Goal: Task Accomplishment & Management: Manage account settings

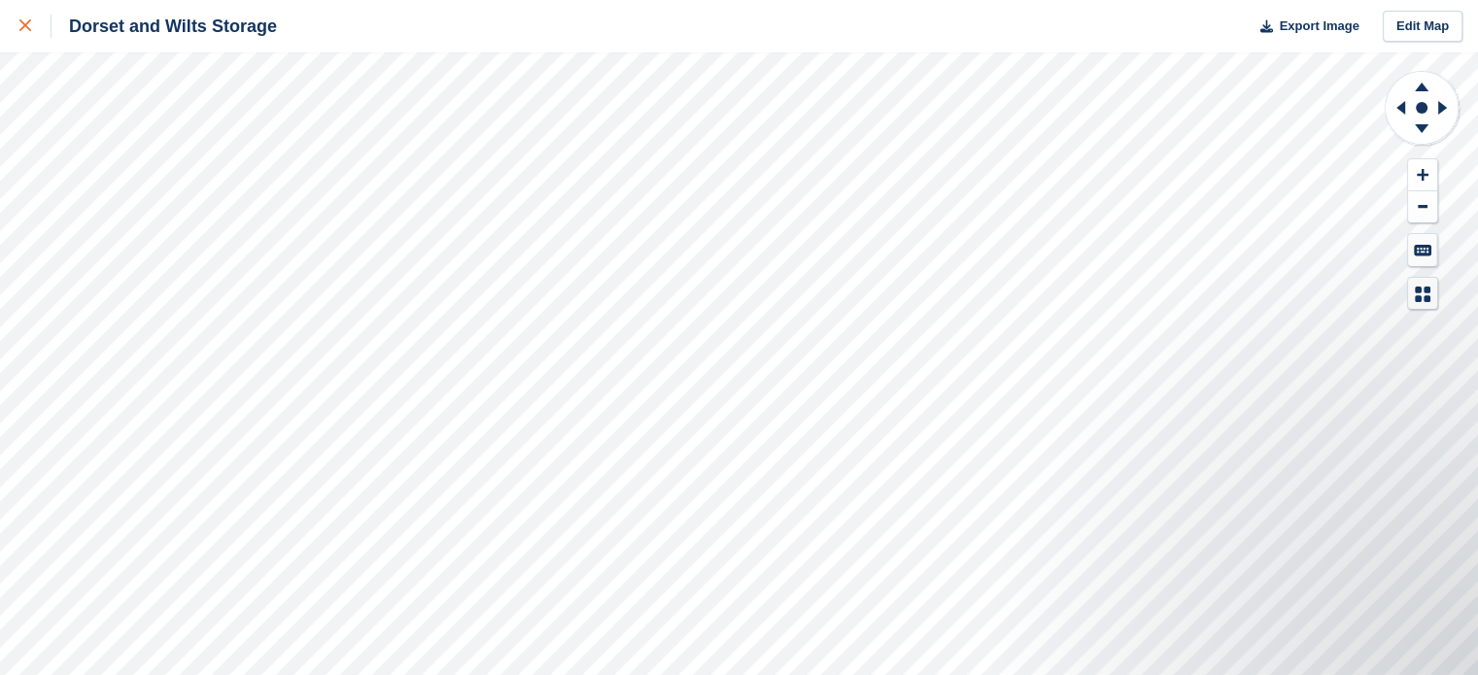
click at [30, 23] on icon at bounding box center [25, 25] width 12 height 12
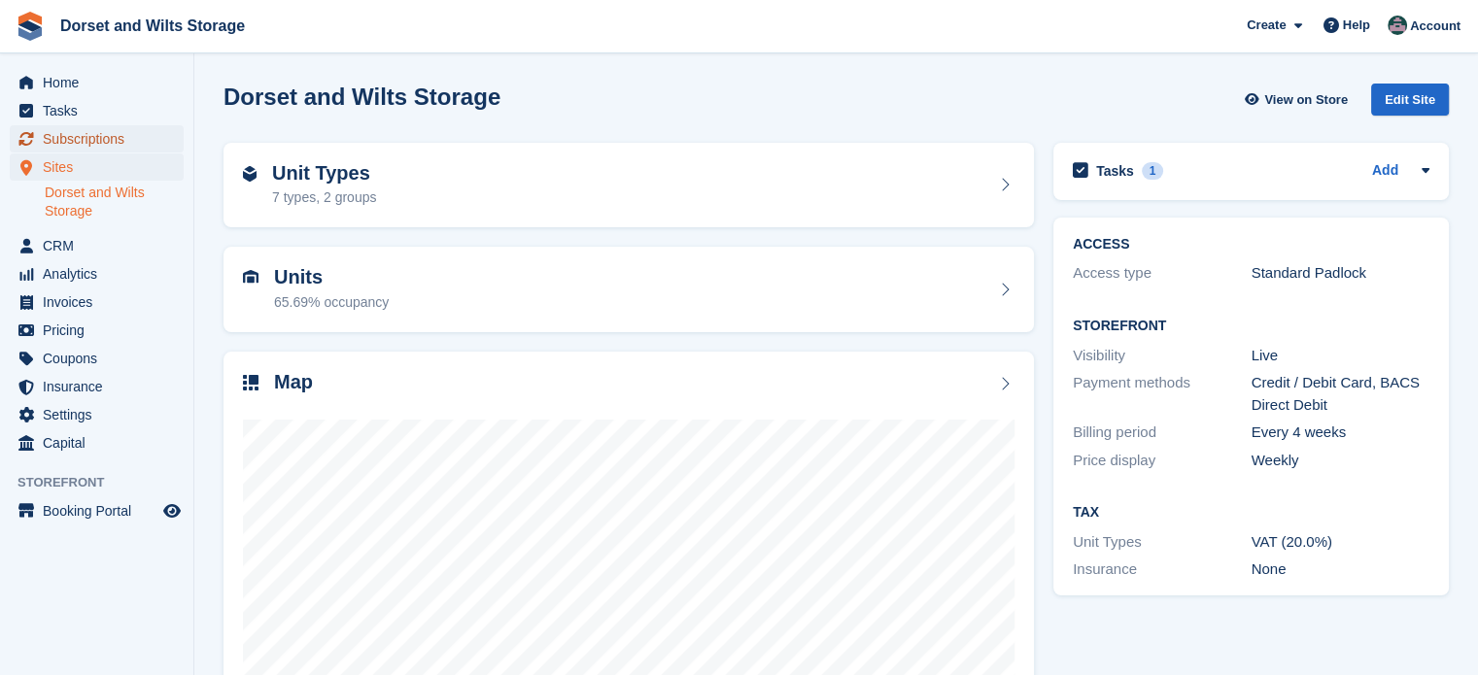
click at [93, 138] on span "Subscriptions" at bounding box center [101, 138] width 117 height 27
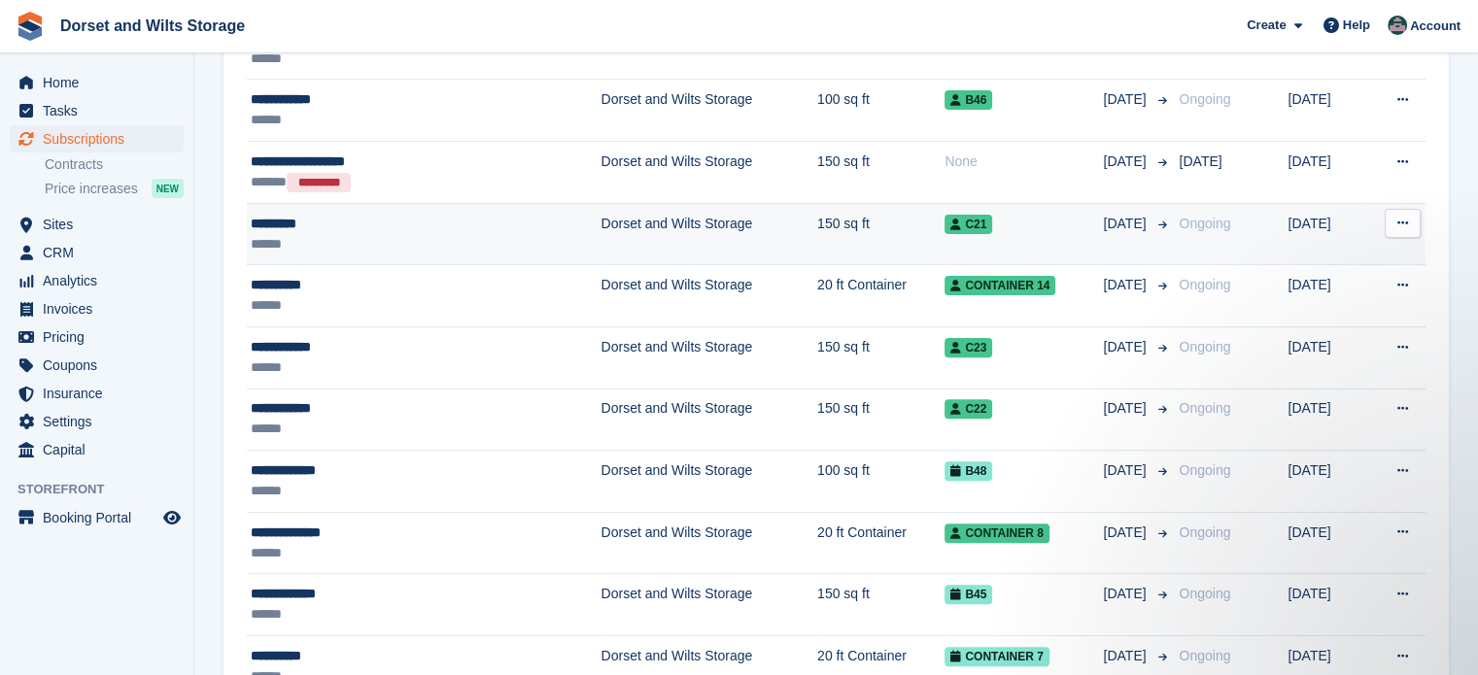
scroll to position [680, 0]
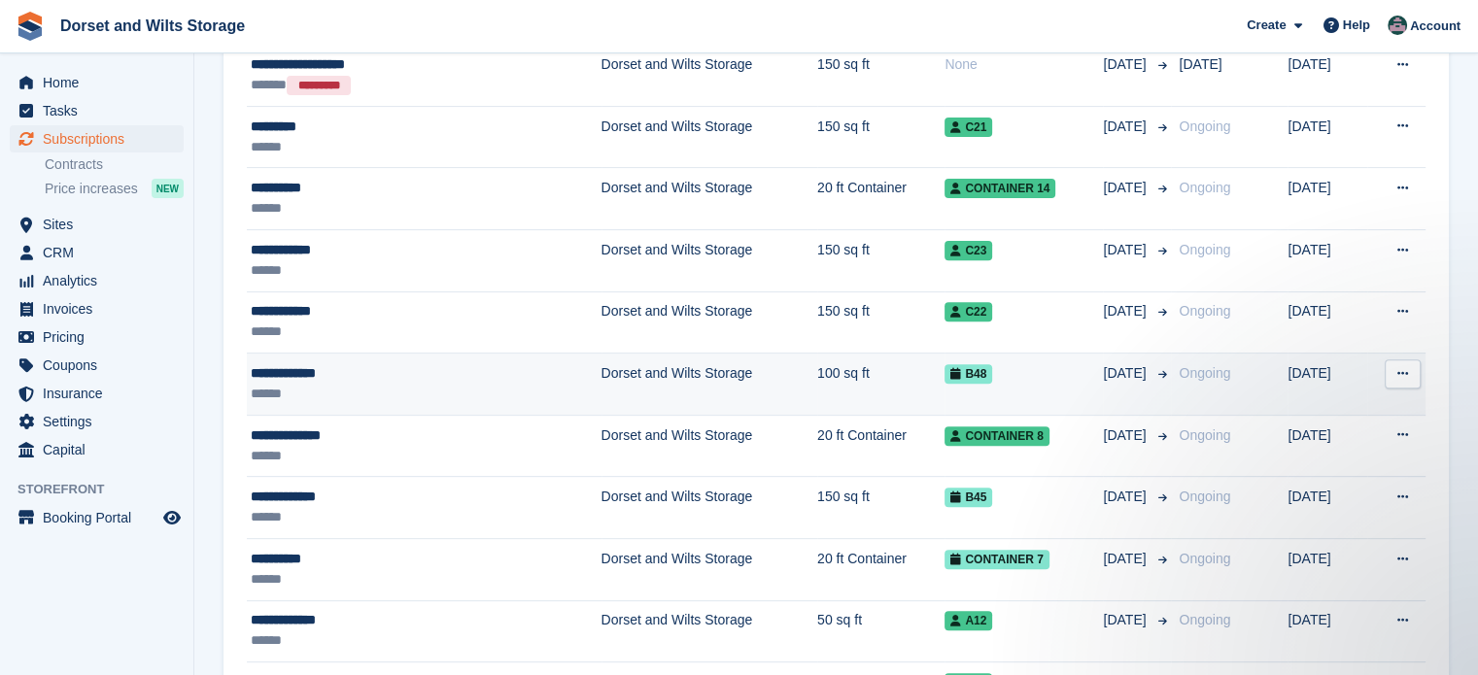
click at [613, 371] on td "Dorset and Wilts Storage" at bounding box center [709, 385] width 216 height 62
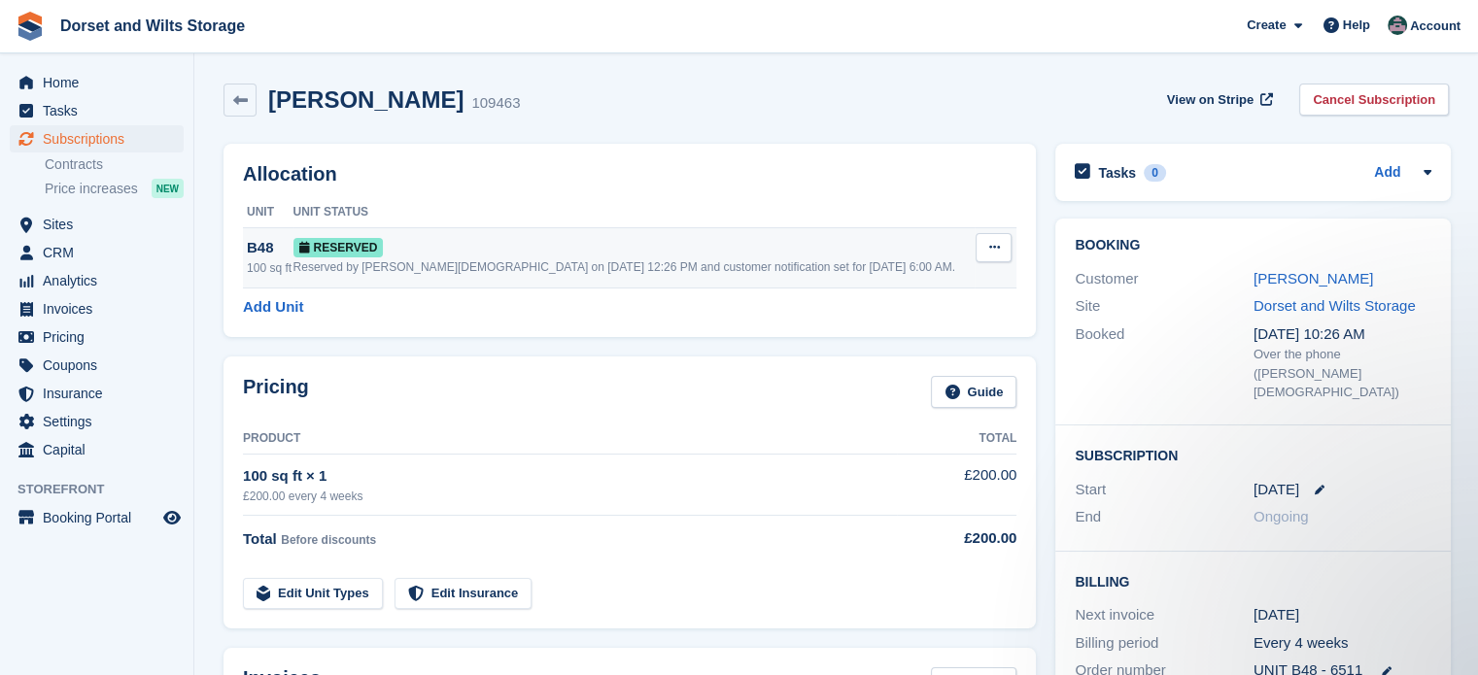
click at [506, 264] on div "Reserved by Ben Chick on 22nd Sep, 12:26 PM and customer notification set for 1…" at bounding box center [634, 266] width 682 height 17
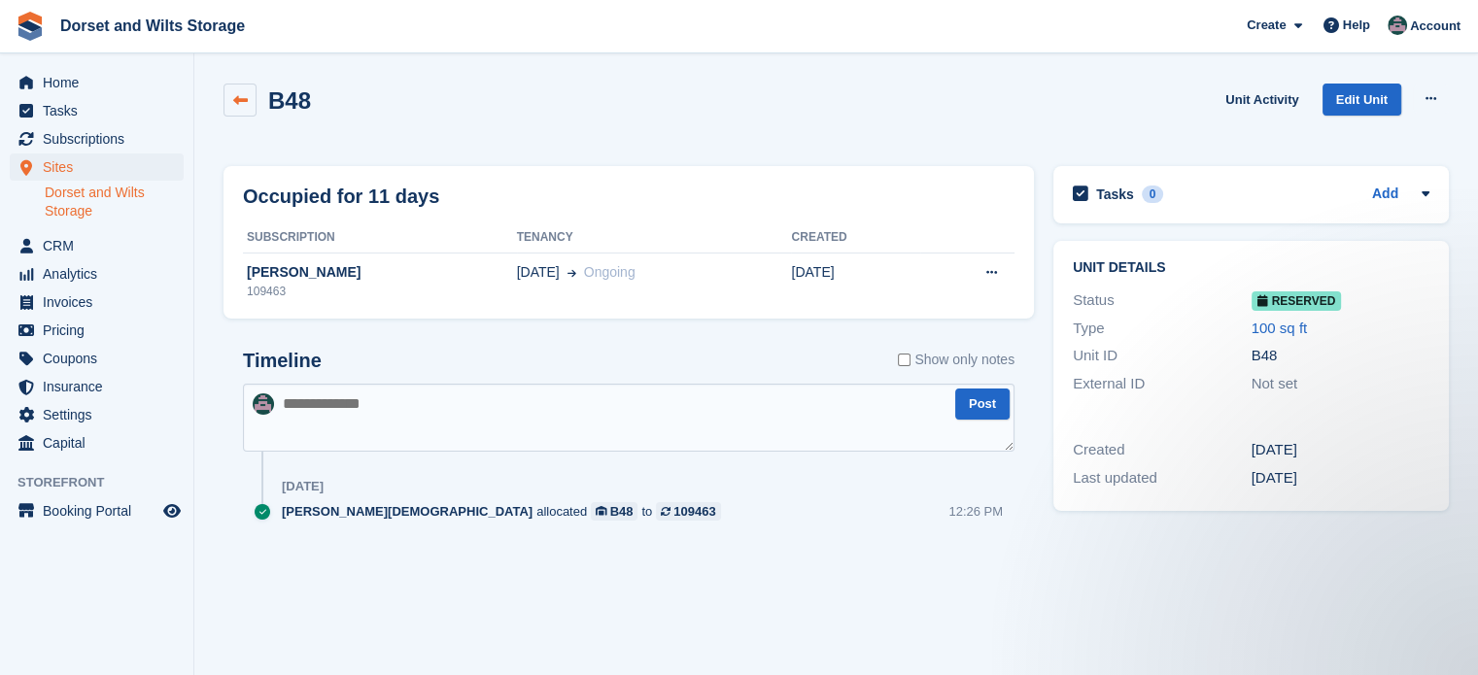
click at [241, 93] on icon at bounding box center [240, 100] width 15 height 15
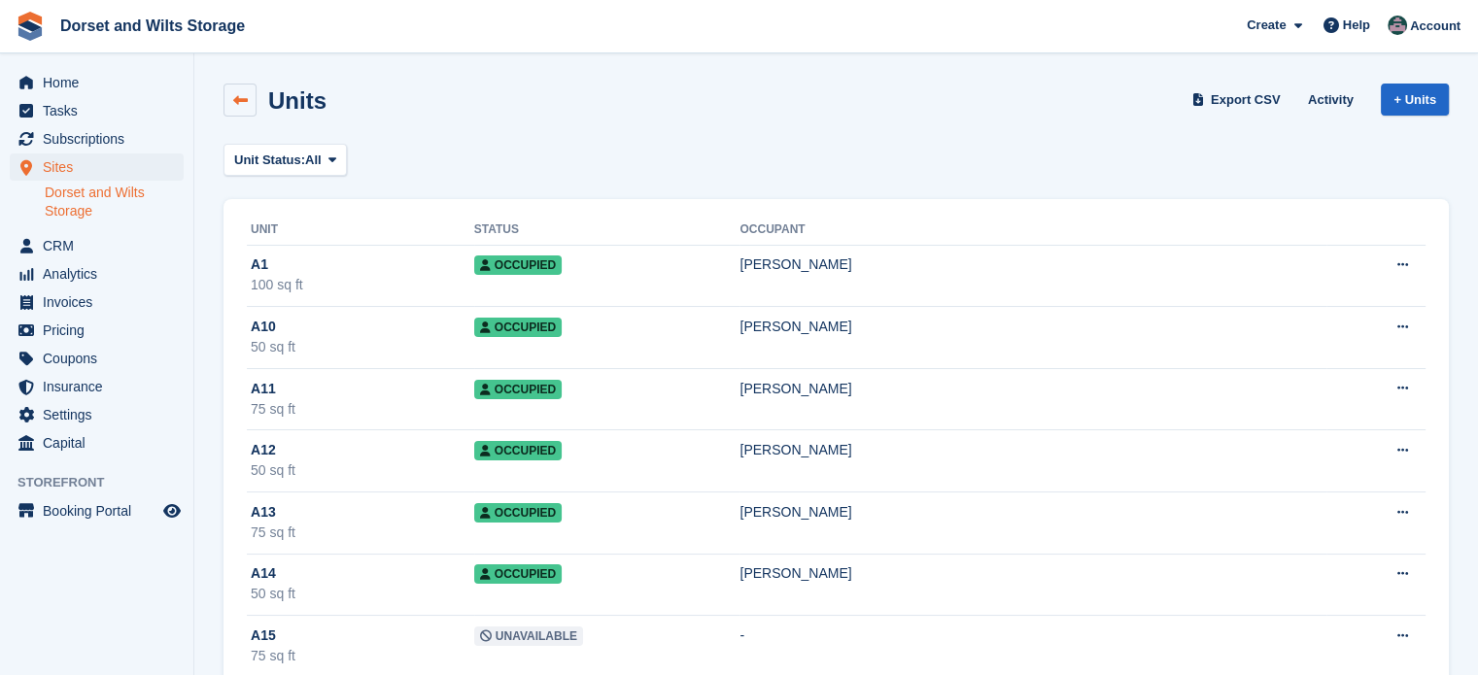
click at [244, 99] on icon at bounding box center [240, 100] width 15 height 15
click at [109, 131] on span "Subscriptions" at bounding box center [101, 138] width 117 height 27
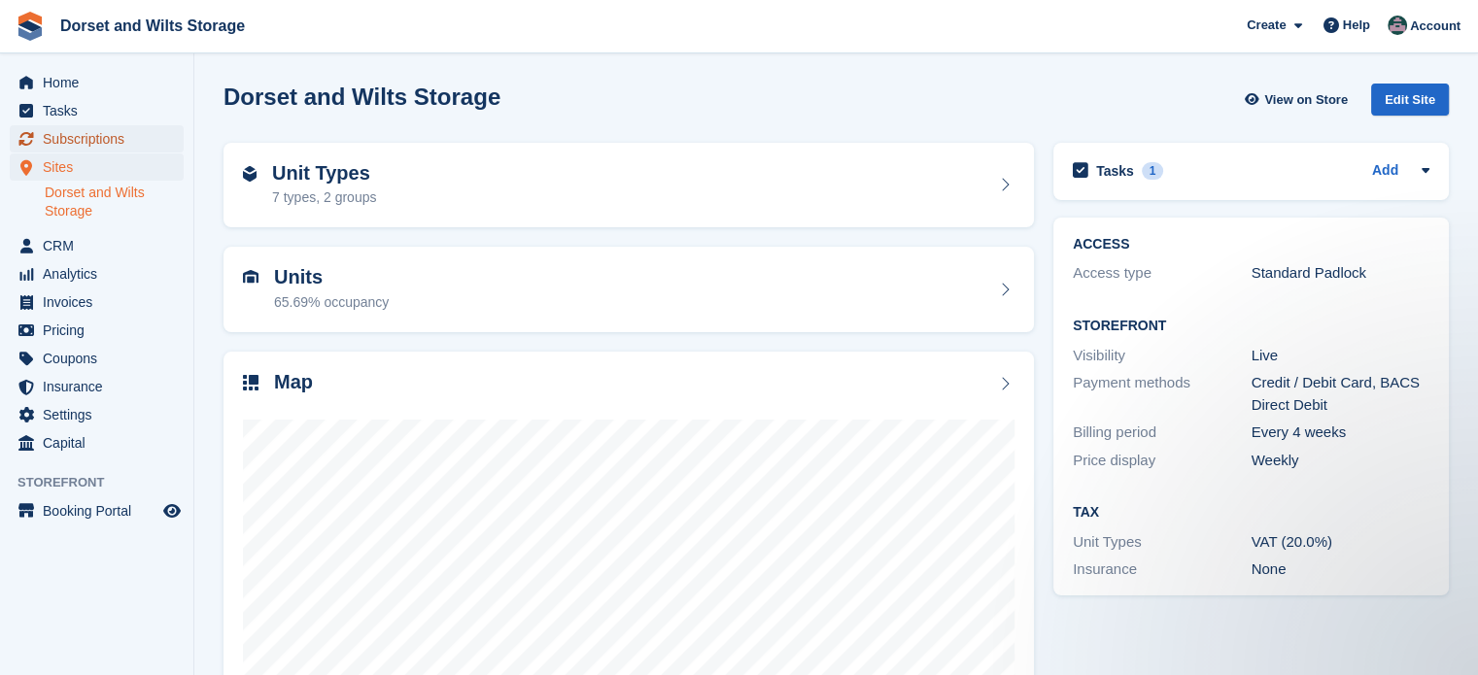
click at [84, 134] on span "Subscriptions" at bounding box center [101, 138] width 117 height 27
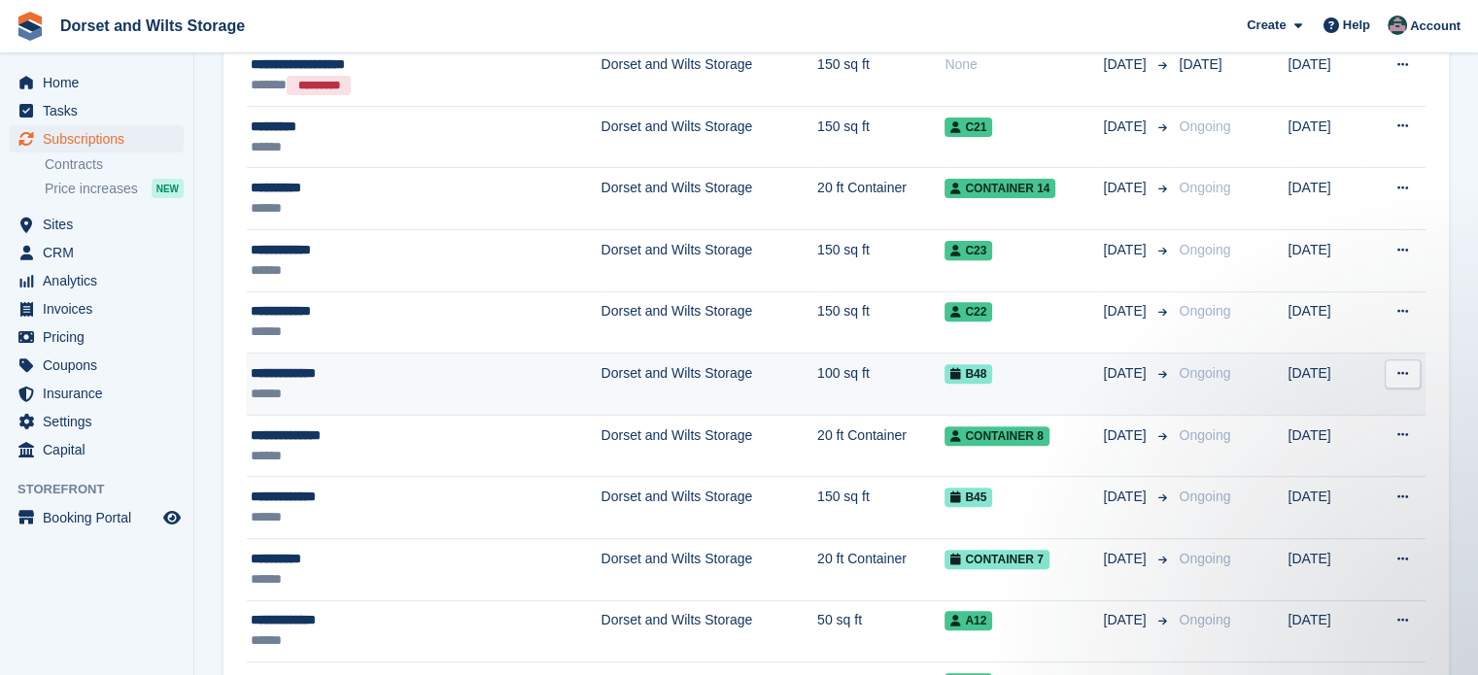
click at [307, 368] on div "**********" at bounding box center [373, 373] width 244 height 20
